Goal: Information Seeking & Learning: Learn about a topic

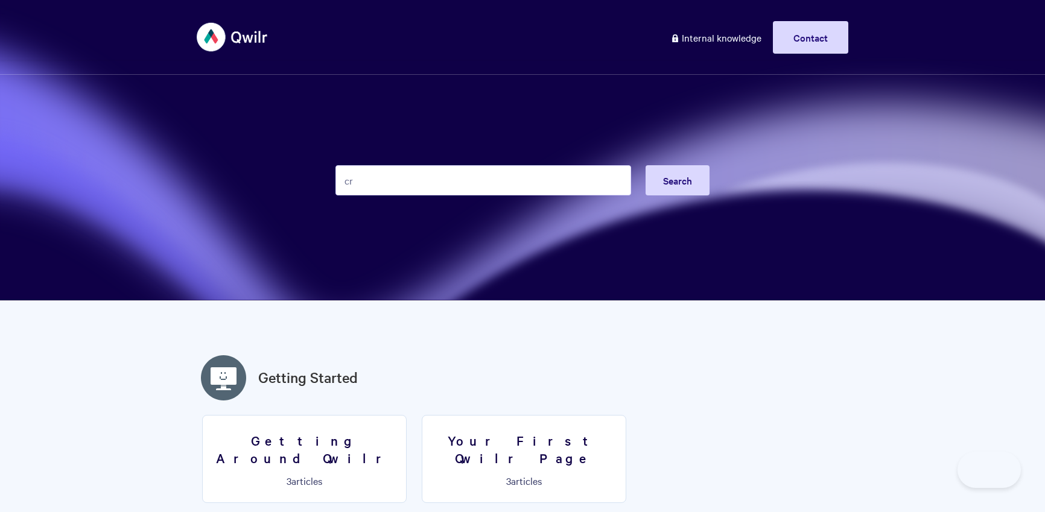
type input "crm"
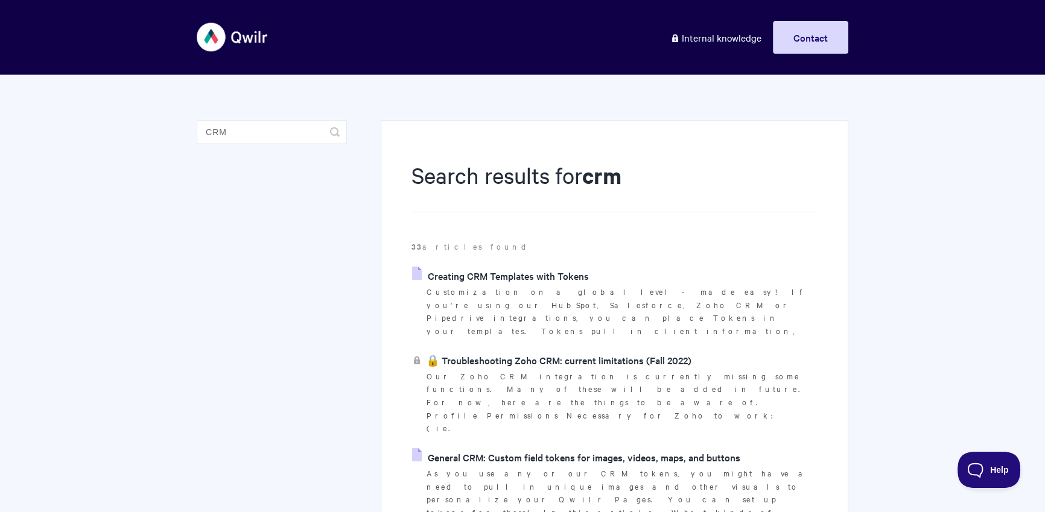
click at [545, 279] on link "Creating CRM Templates with Tokens" at bounding box center [500, 276] width 177 height 18
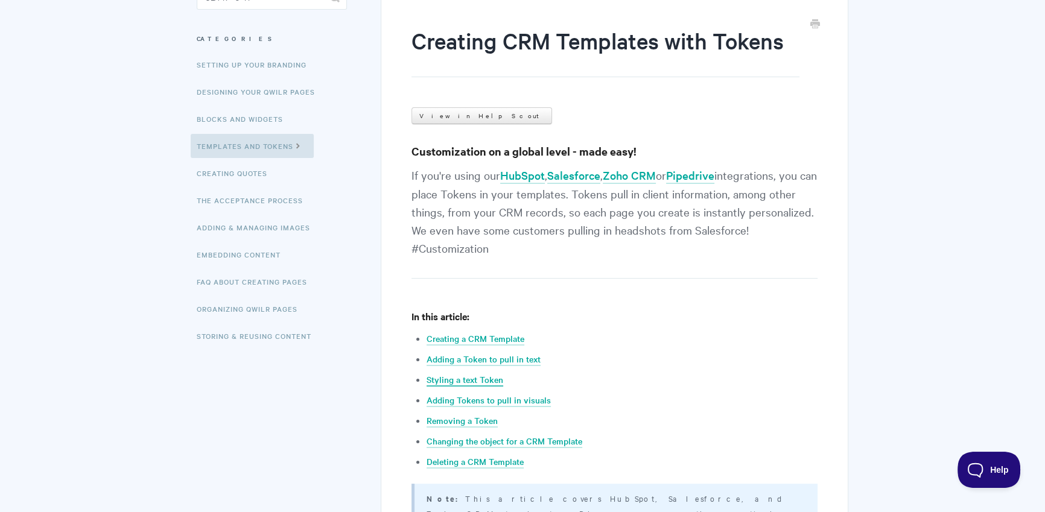
click at [482, 384] on link "Styling a text Token" at bounding box center [464, 379] width 77 height 13
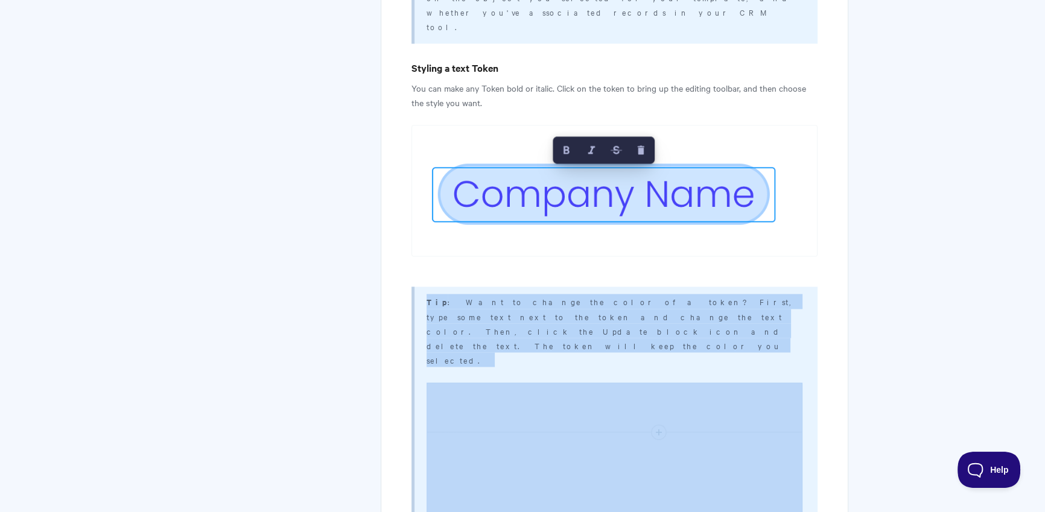
scroll to position [2859, 0]
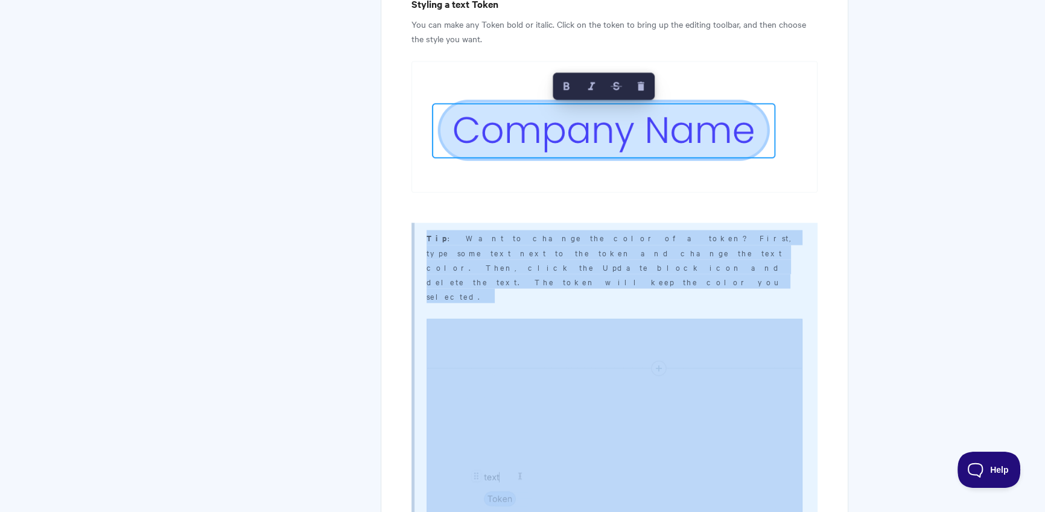
drag, startPoint x: 423, startPoint y: 234, endPoint x: 632, endPoint y: 414, distance: 276.2
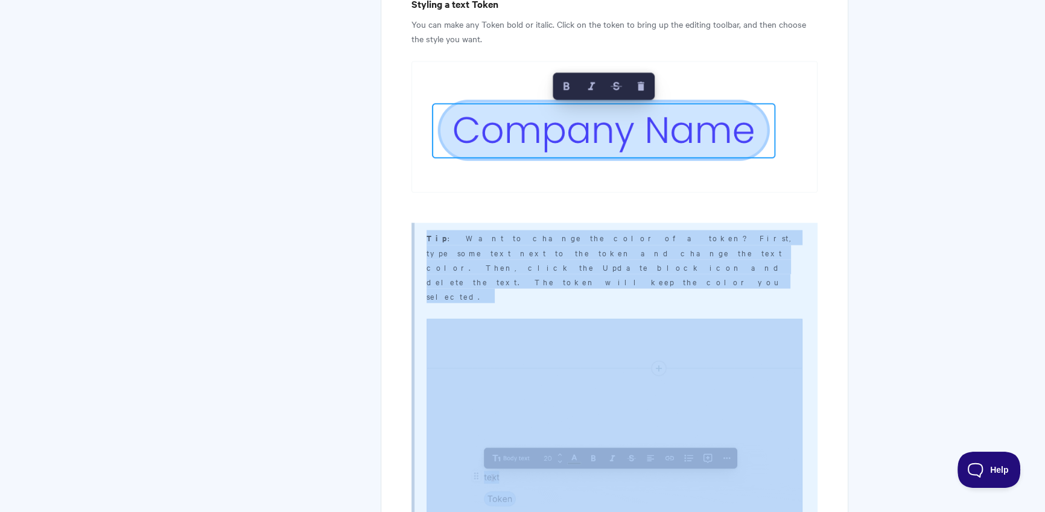
click at [632, 414] on div "Tip : Want to change the color of a token? First, type some text next to the to…" at bounding box center [614, 399] width 406 height 352
copy div "Tip : Want to change the color of a token? First, type some text next to the to…"
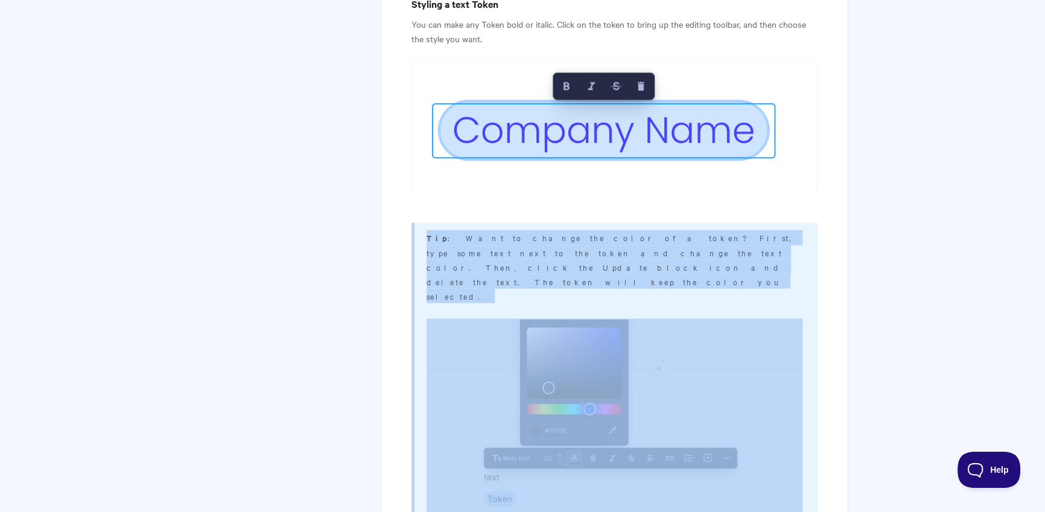
click at [460, 318] on img at bounding box center [614, 426] width 376 height 216
drag, startPoint x: 588, startPoint y: 314, endPoint x: 537, endPoint y: 244, distance: 86.7
click at [588, 318] on img at bounding box center [614, 426] width 376 height 216
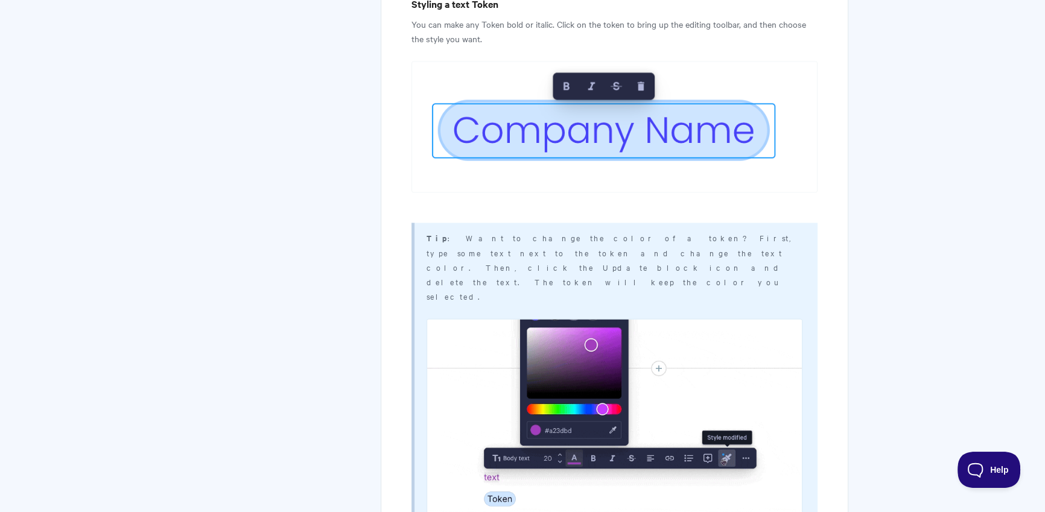
click at [527, 230] on p "Tip : Want to change the color of a token? First, type some text next to the to…" at bounding box center [614, 266] width 376 height 73
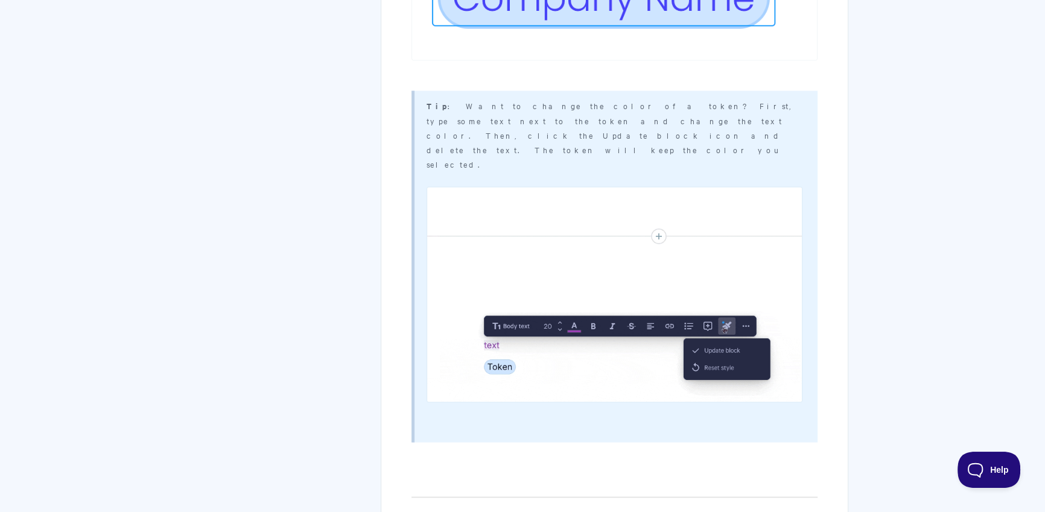
scroll to position [2799, 0]
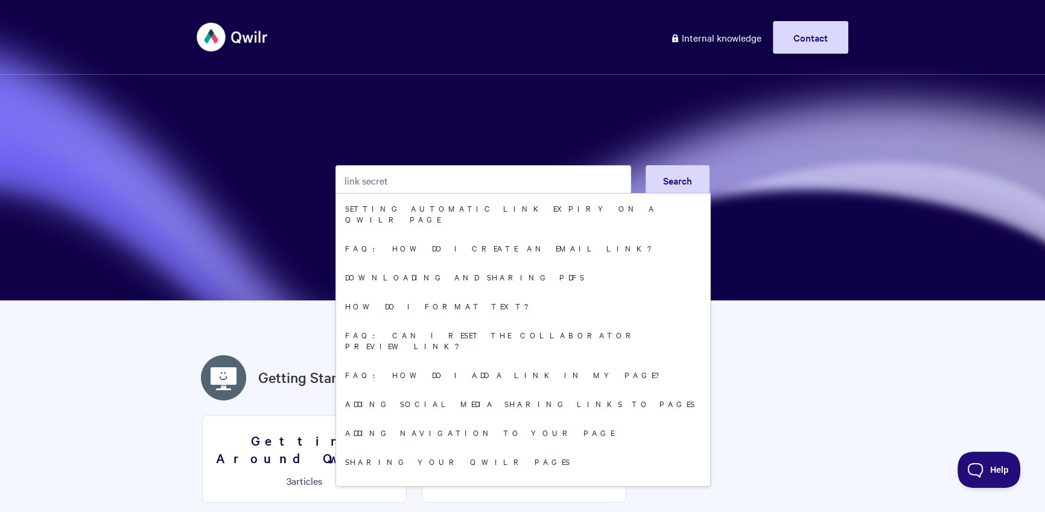
type input "link secret"
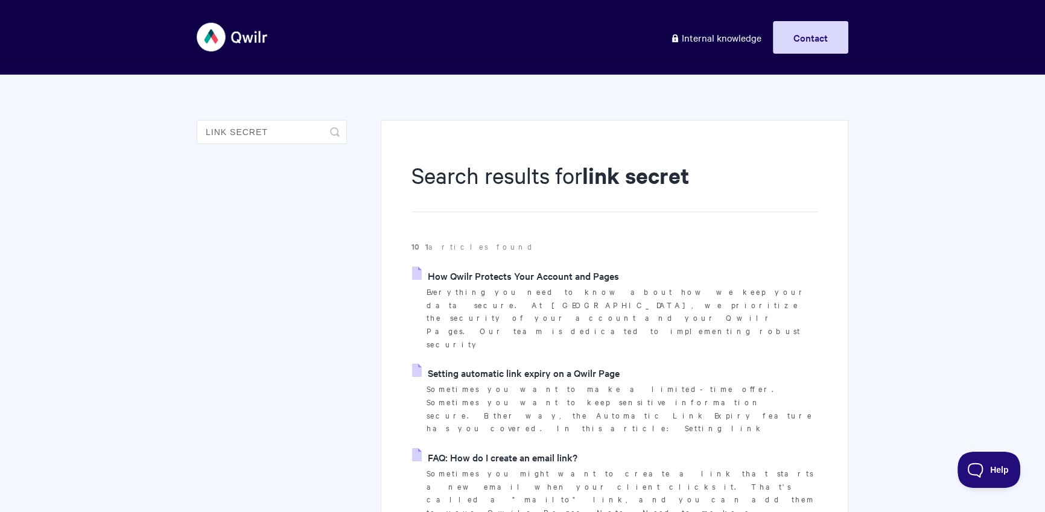
click at [482, 267] on link "How Qwilr Protects Your Account and Pages" at bounding box center [515, 276] width 207 height 18
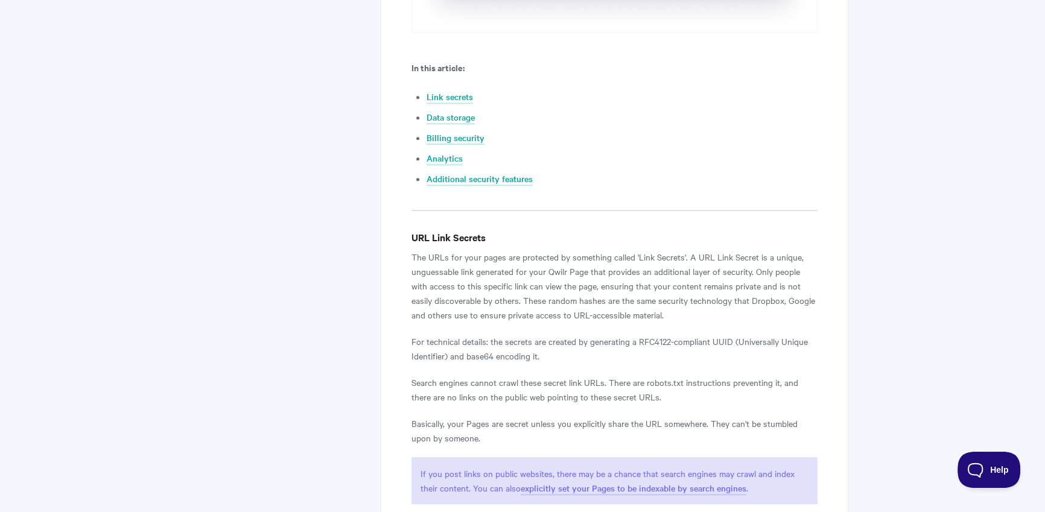
scroll to position [771, 0]
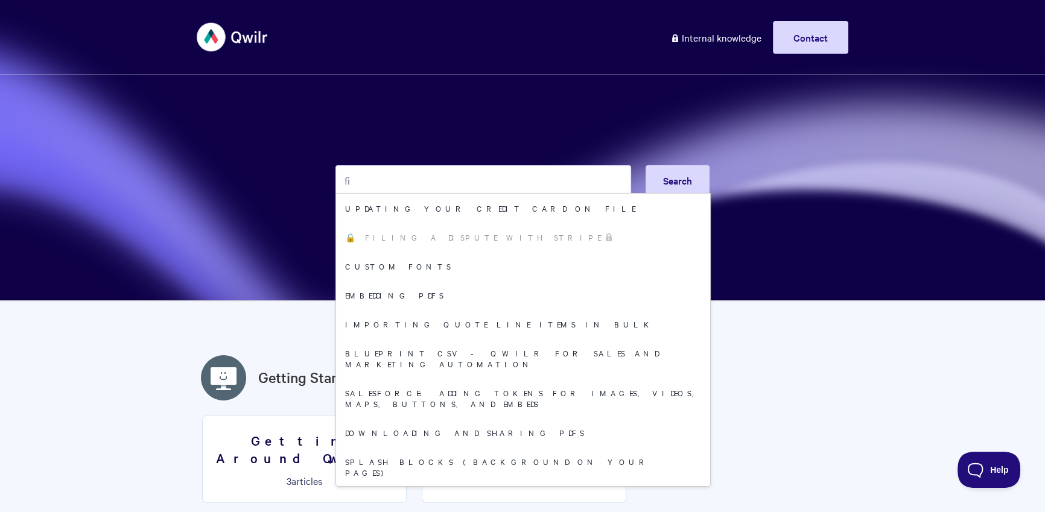
type input "f"
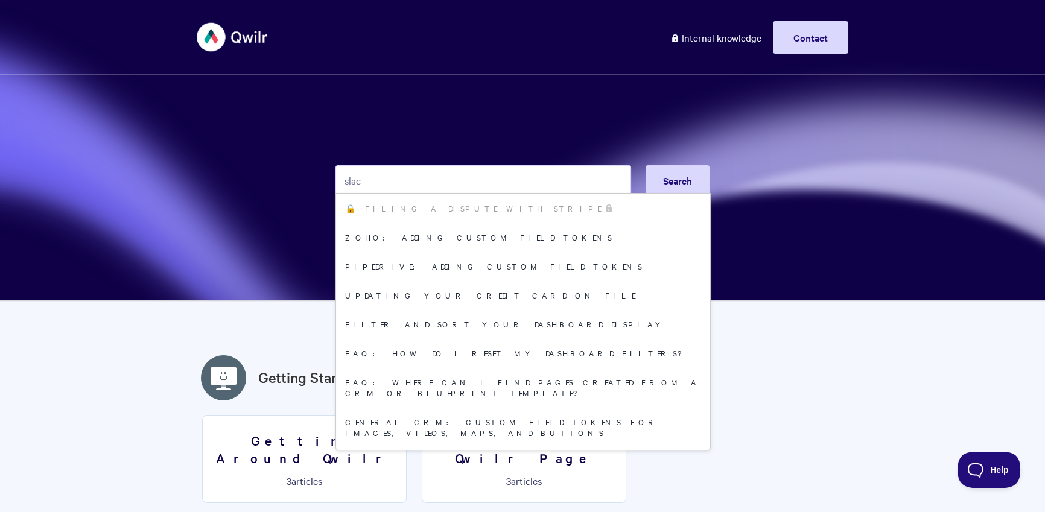
type input "slack"
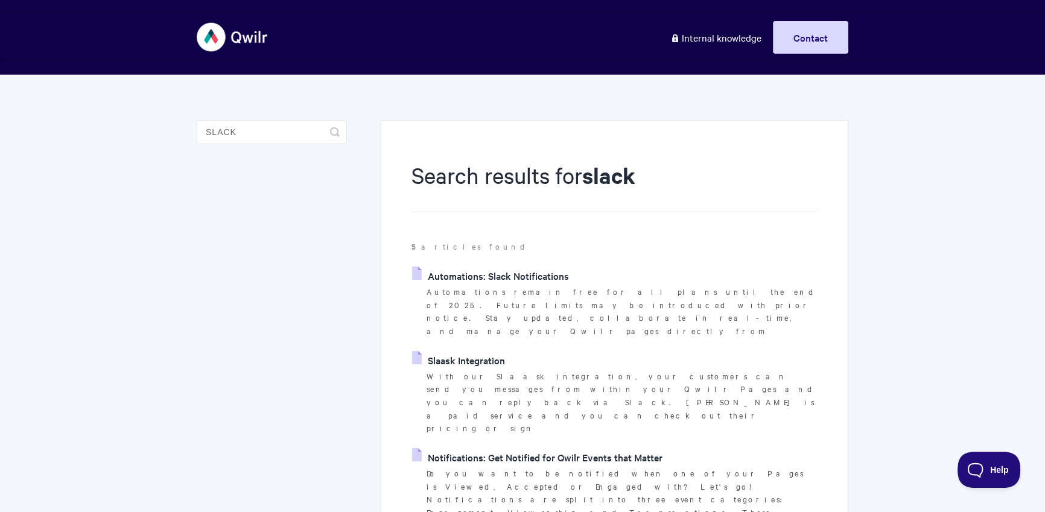
click at [482, 279] on link "Automations: Slack Notifications" at bounding box center [490, 276] width 157 height 18
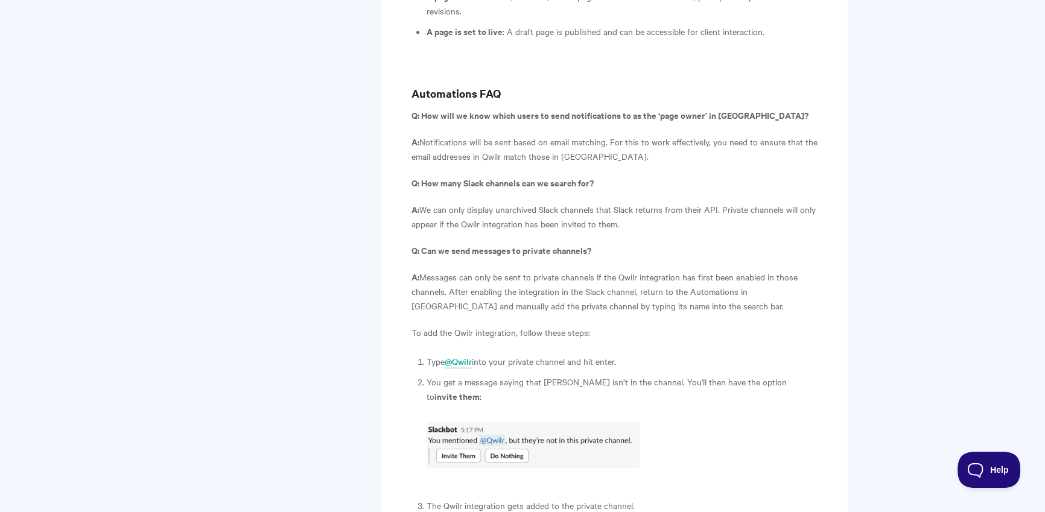
scroll to position [6741, 0]
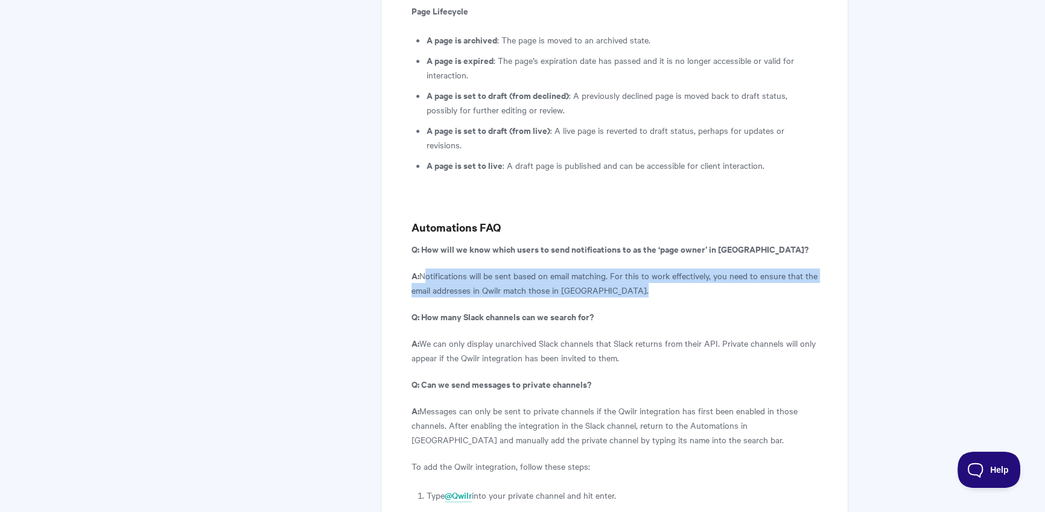
drag, startPoint x: 423, startPoint y: 158, endPoint x: 606, endPoint y: 149, distance: 183.0
copy article "Notifications will be sent based on email matching. For this to work effectivel…"
